Goal: Task Accomplishment & Management: Manage account settings

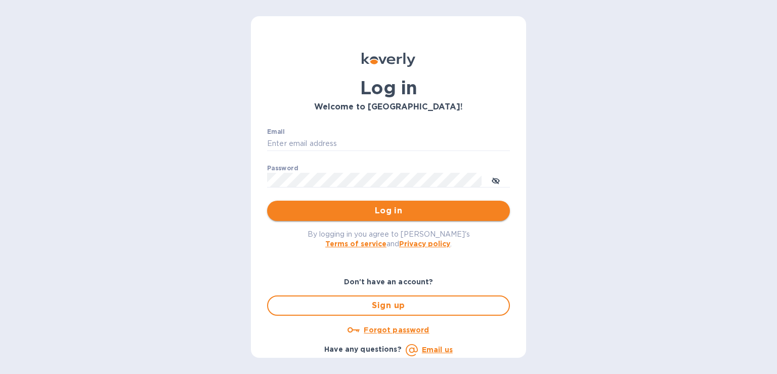
type input "steve.oceansouth@gmail.com"
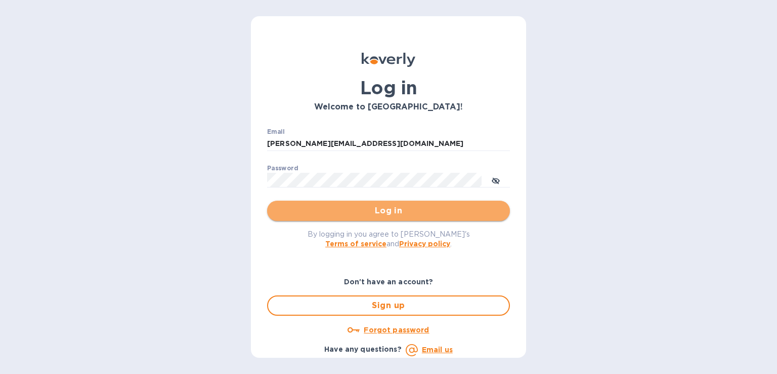
click at [390, 211] on span "Log in" at bounding box center [388, 210] width 227 height 12
